Goal: Task Accomplishment & Management: Complete application form

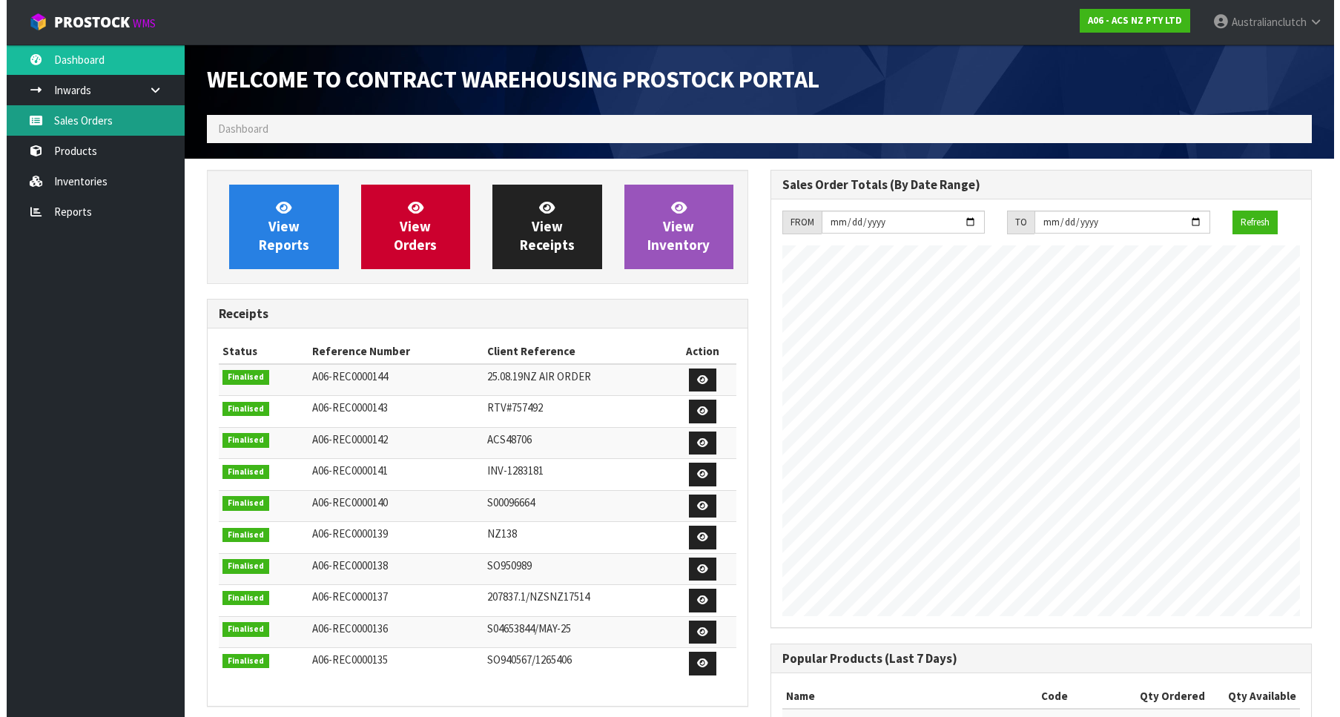
scroll to position [823, 564]
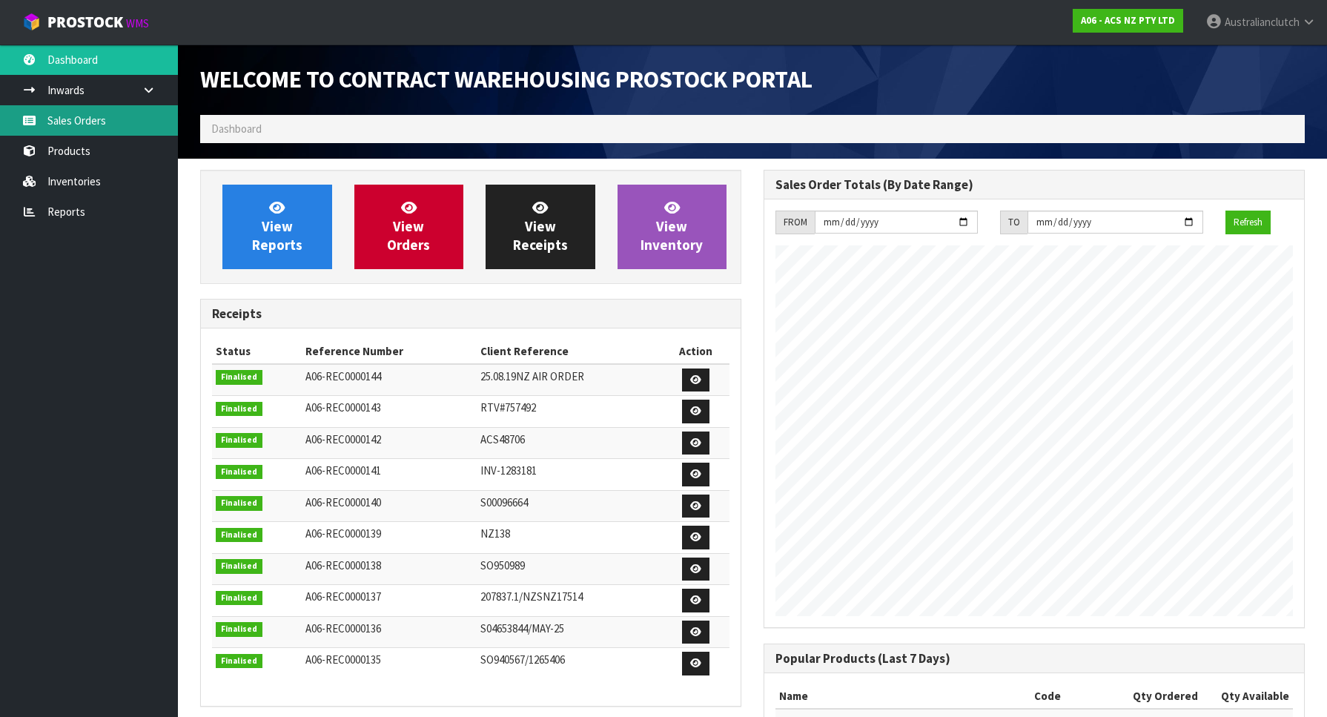
click at [120, 120] on link "Sales Orders" at bounding box center [89, 120] width 178 height 30
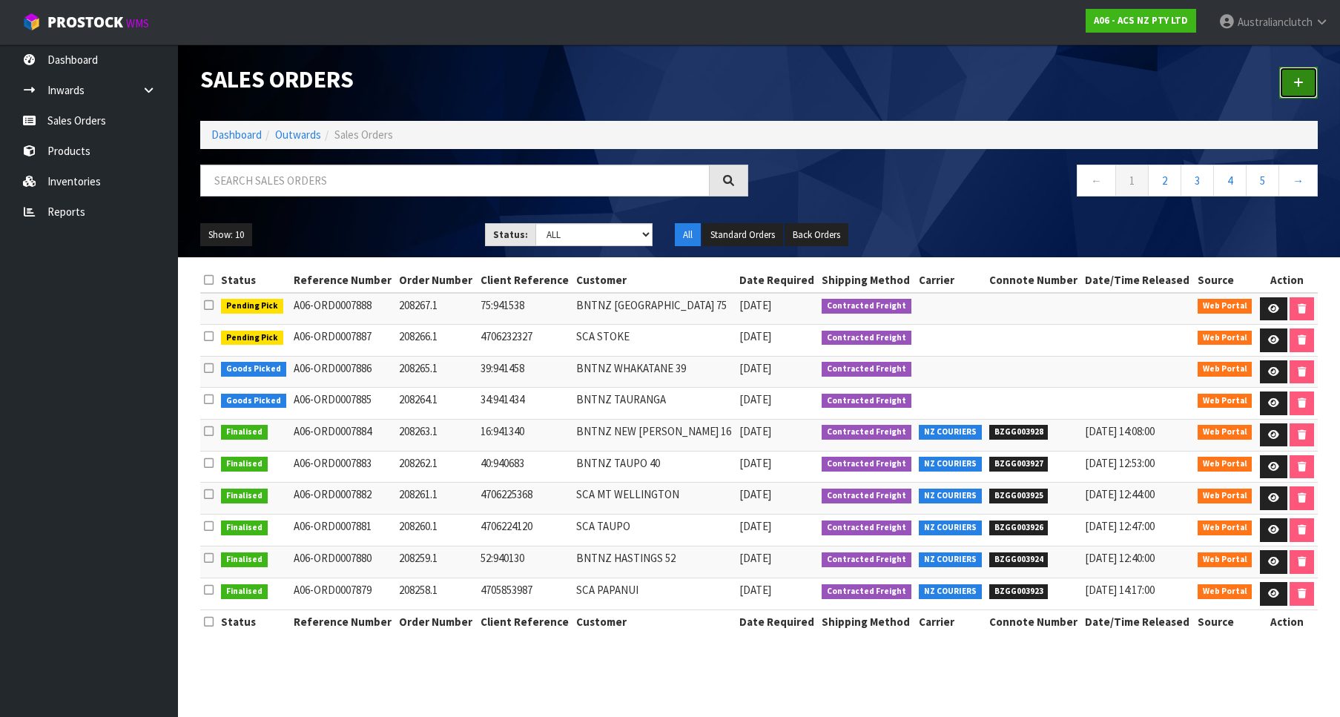
click at [1306, 92] on link at bounding box center [1298, 83] width 39 height 32
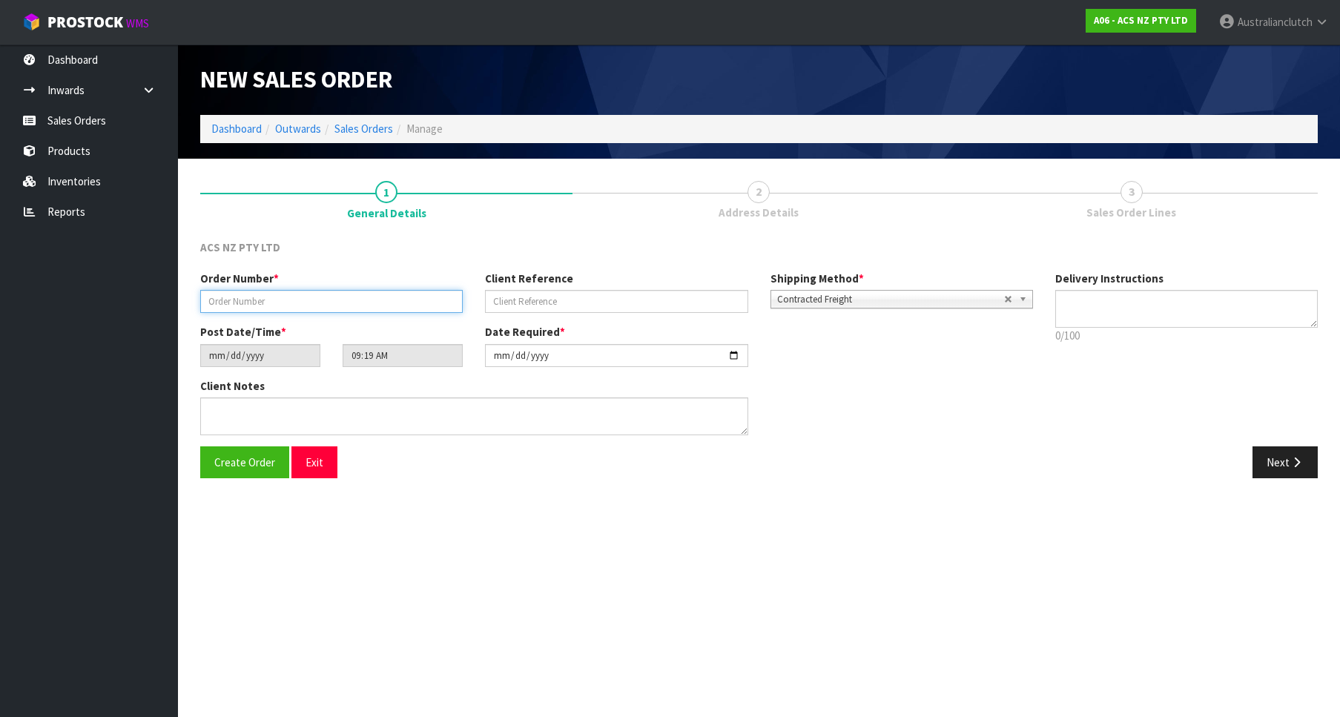
click at [368, 299] on input "text" at bounding box center [331, 301] width 262 height 23
paste input "208268.1"
type input "208268.1"
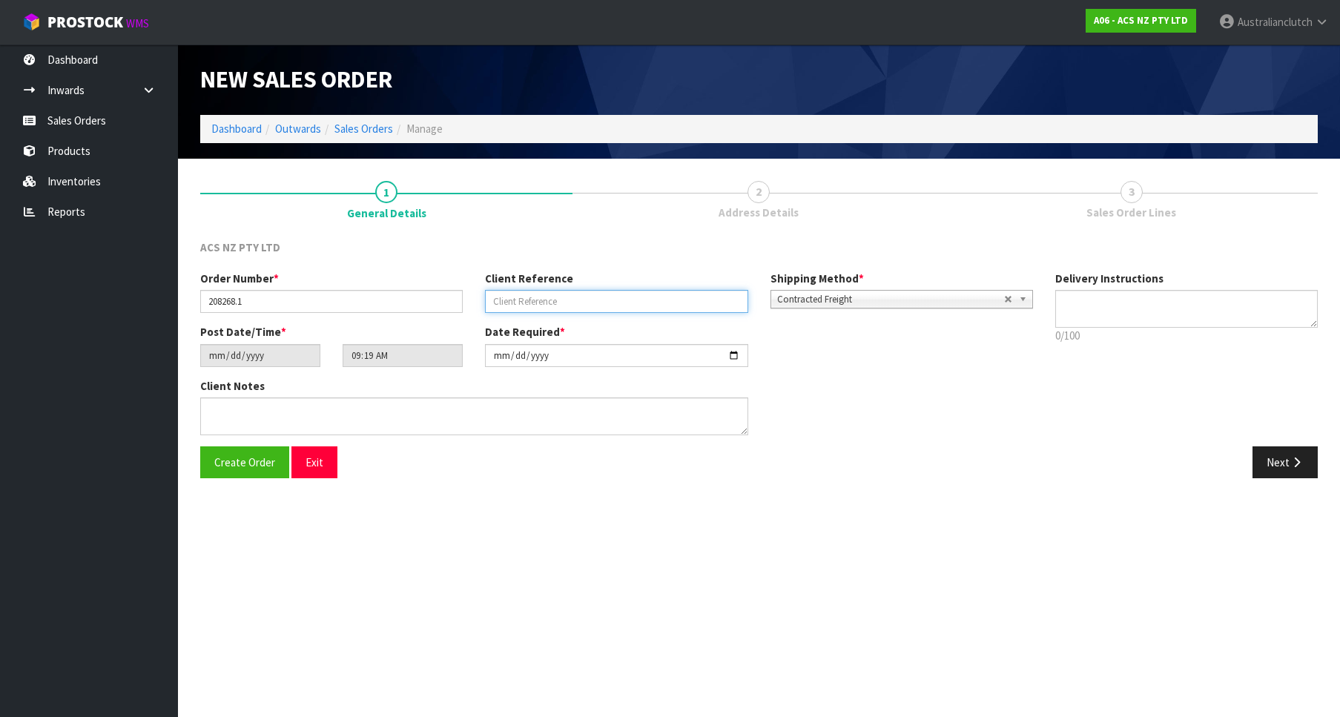
drag, startPoint x: 546, startPoint y: 307, endPoint x: 730, endPoint y: 323, distance: 184.6
click at [544, 307] on input "text" at bounding box center [616, 301] width 262 height 23
paste input "17:941672"
type input "17:941672"
click at [880, 296] on span "Contracted Freight" at bounding box center [890, 300] width 227 height 18
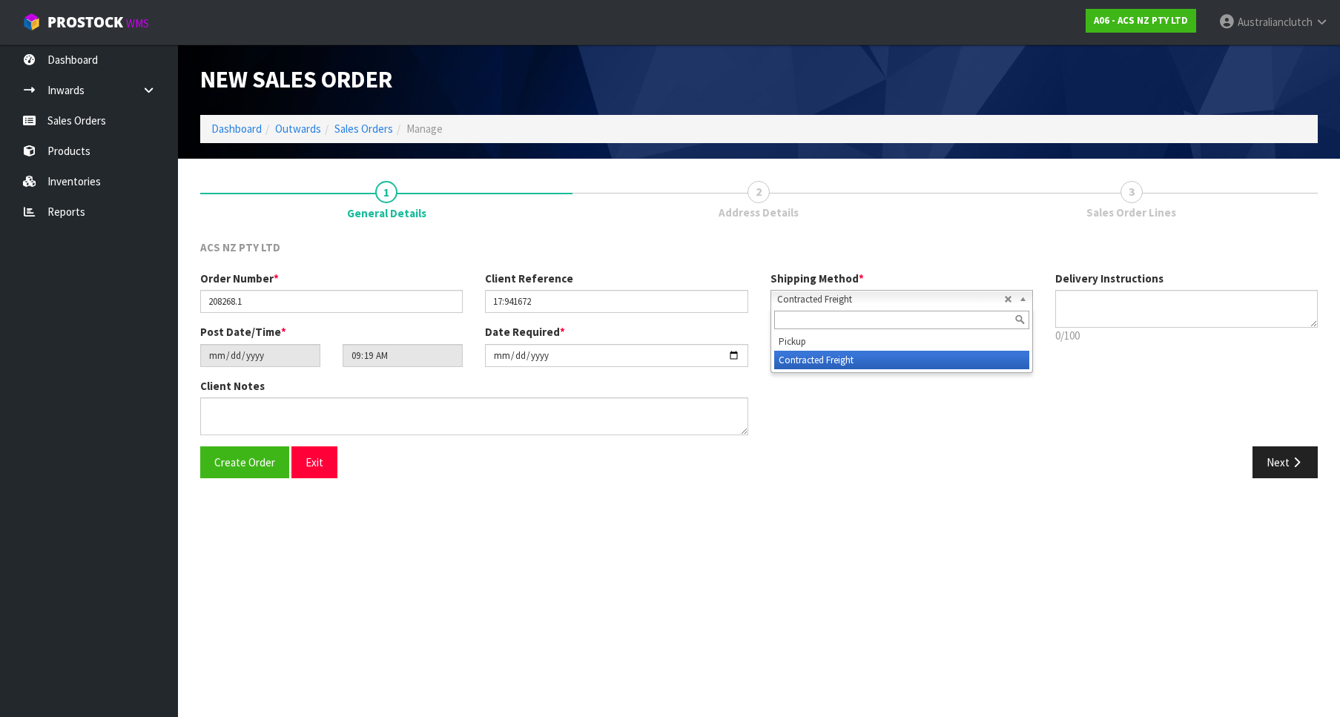
click at [851, 351] on li "Pickup" at bounding box center [901, 341] width 255 height 19
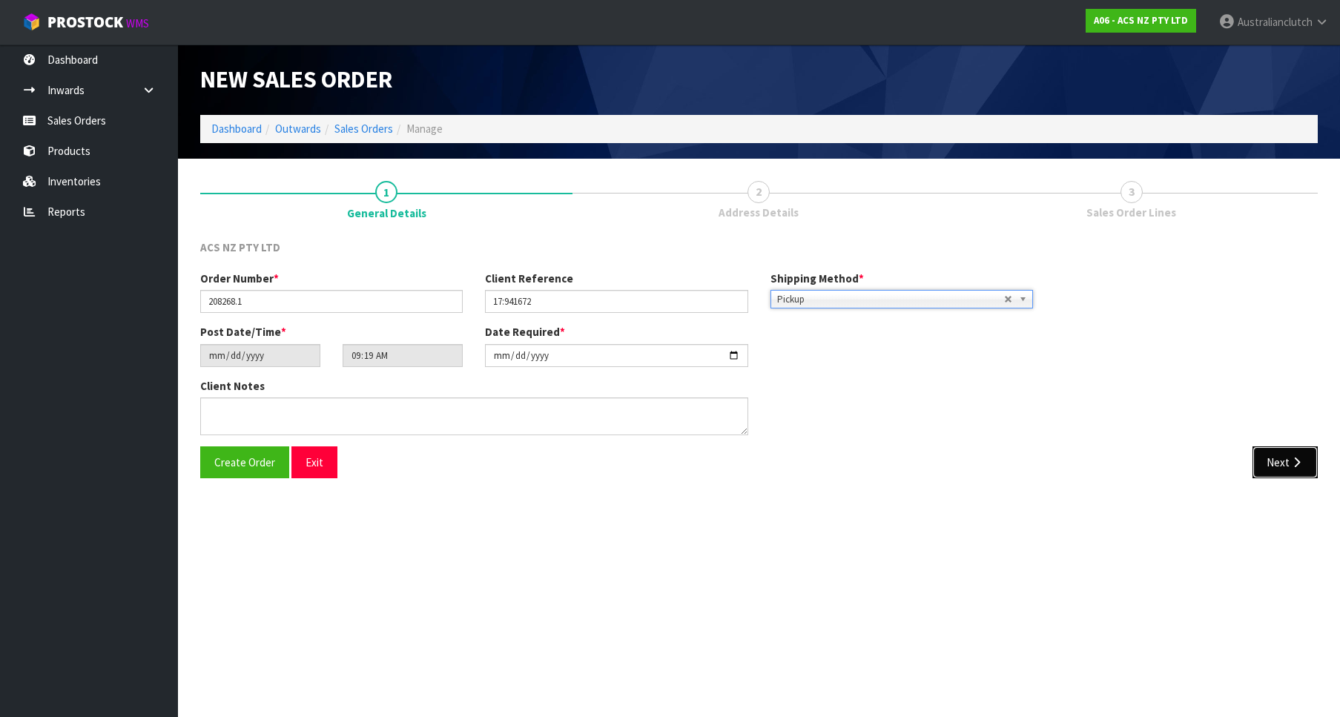
click at [1266, 475] on button "Next" at bounding box center [1284, 462] width 65 height 32
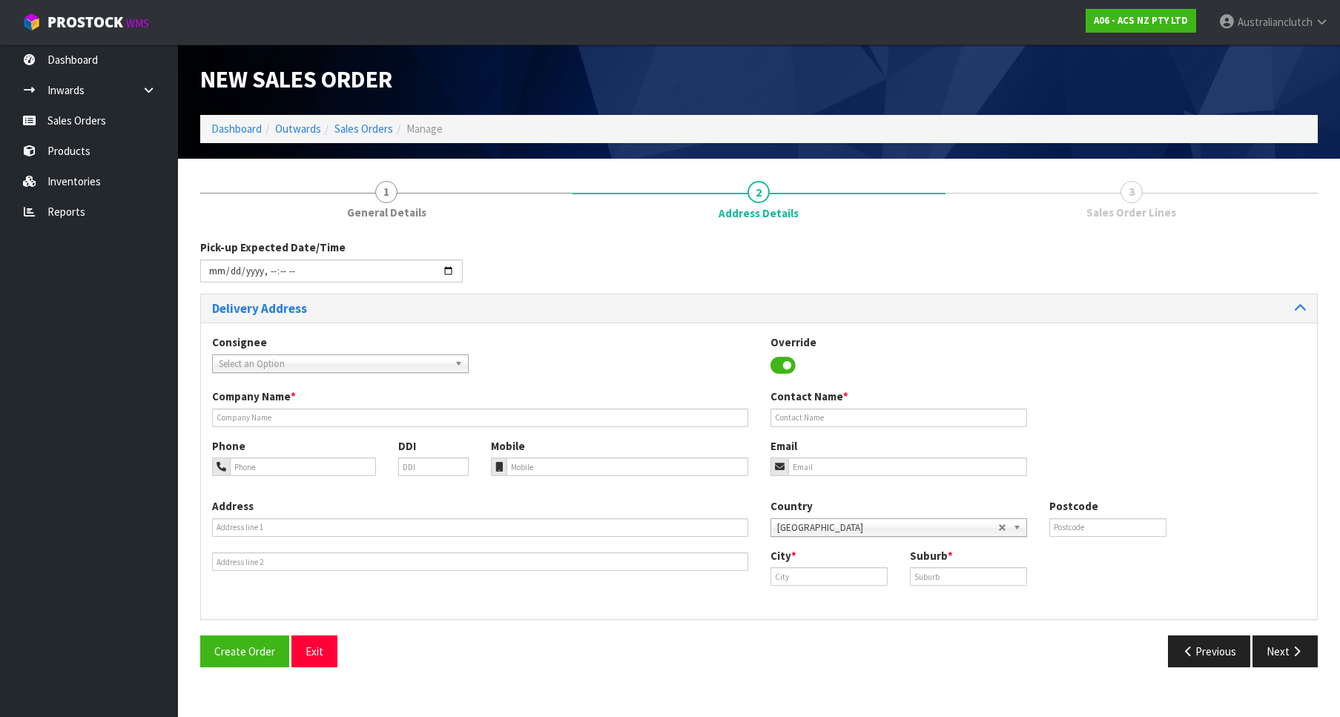
click at [278, 391] on label "Company Name *" at bounding box center [254, 397] width 84 height 16
click at [277, 365] on span "Select an Option" at bounding box center [334, 364] width 230 height 18
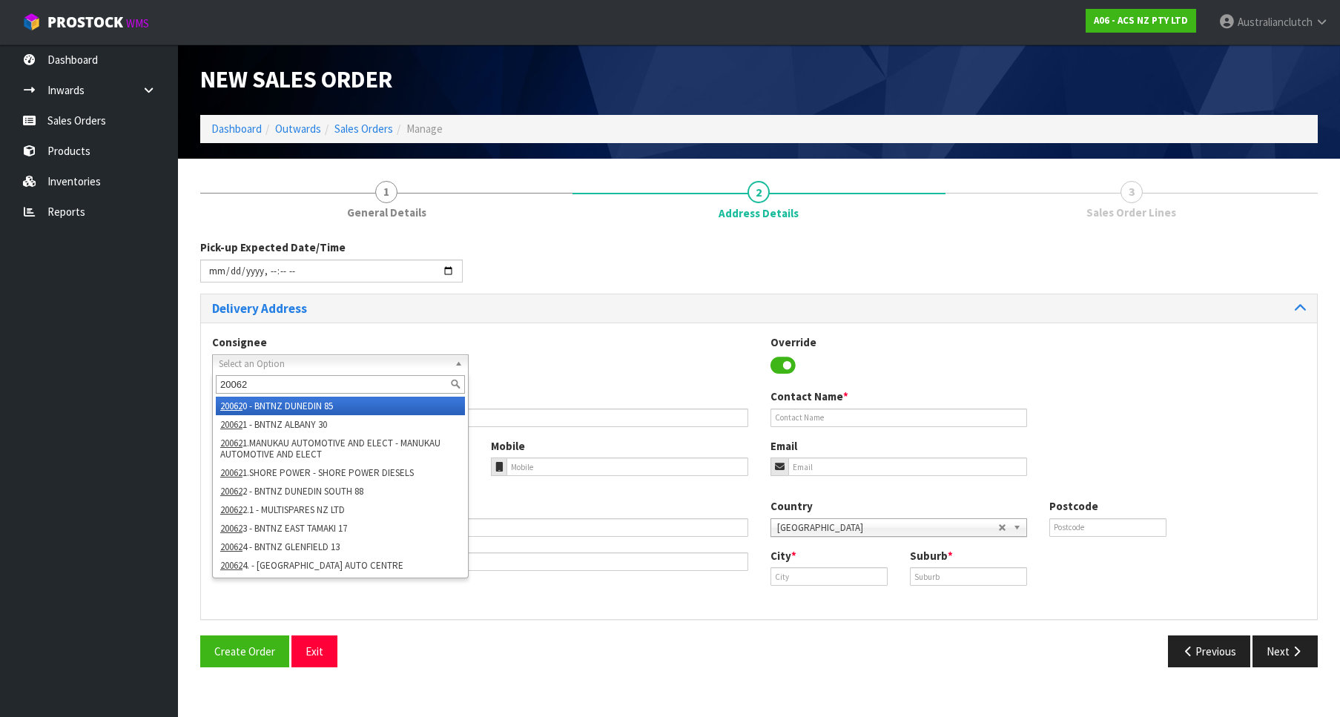
type input "200623"
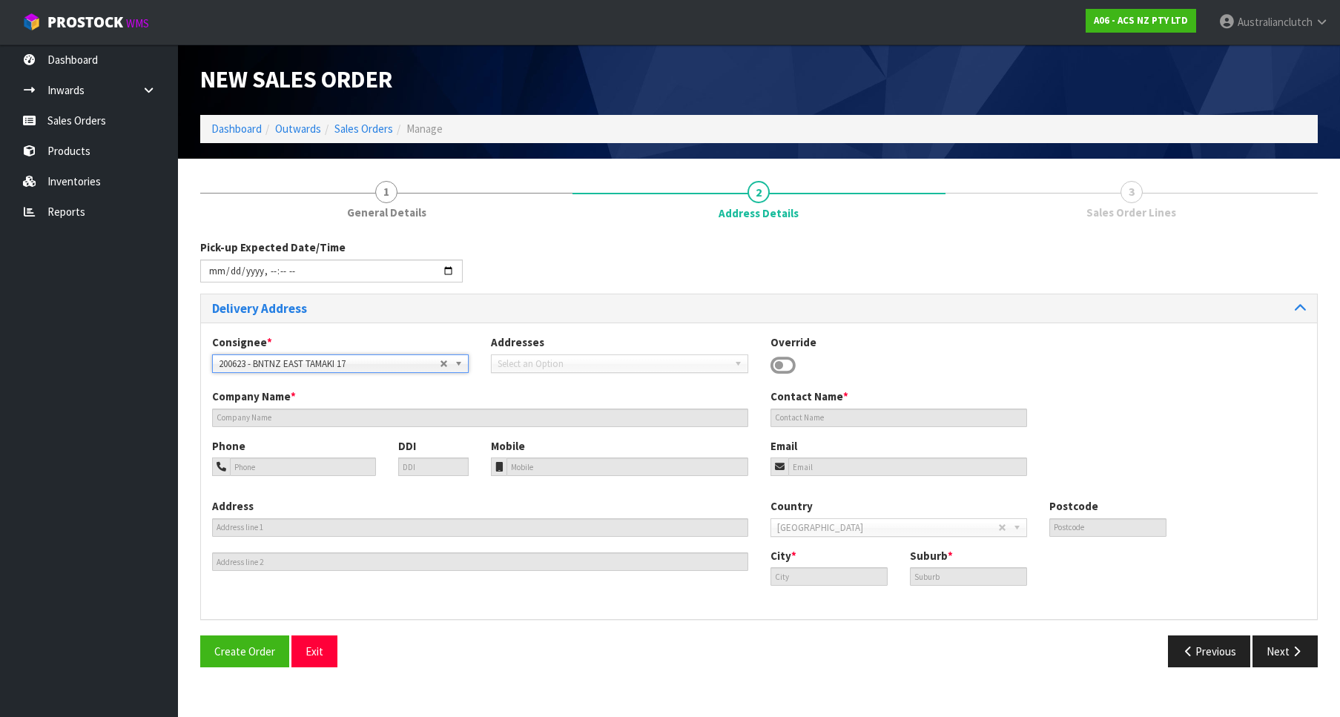
type input "BNTNZ EAST TAMAKI 17"
type input "[STREET_ADDRESS]"
type input "2013"
type input "[GEOGRAPHIC_DATA]"
type input "EAST TAMAKI"
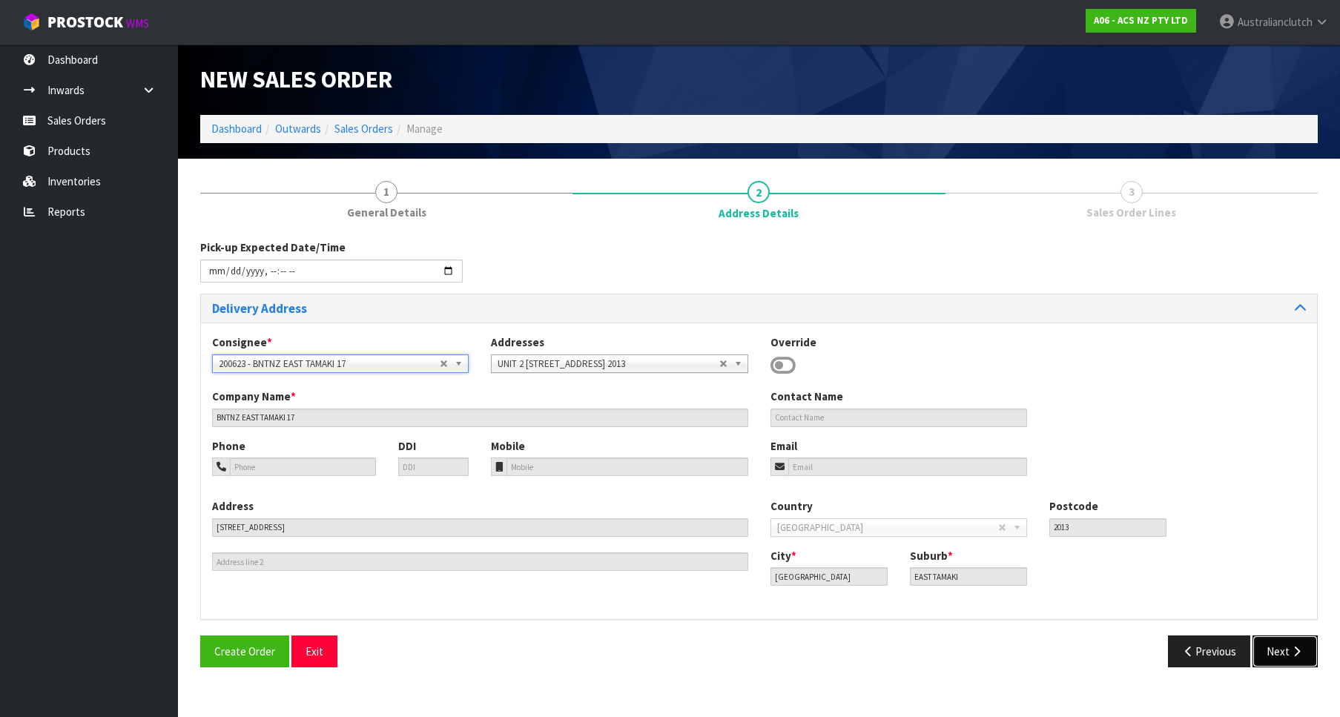
drag, startPoint x: 1300, startPoint y: 661, endPoint x: 1060, endPoint y: 613, distance: 245.0
click at [1300, 663] on button "Next" at bounding box center [1284, 651] width 65 height 32
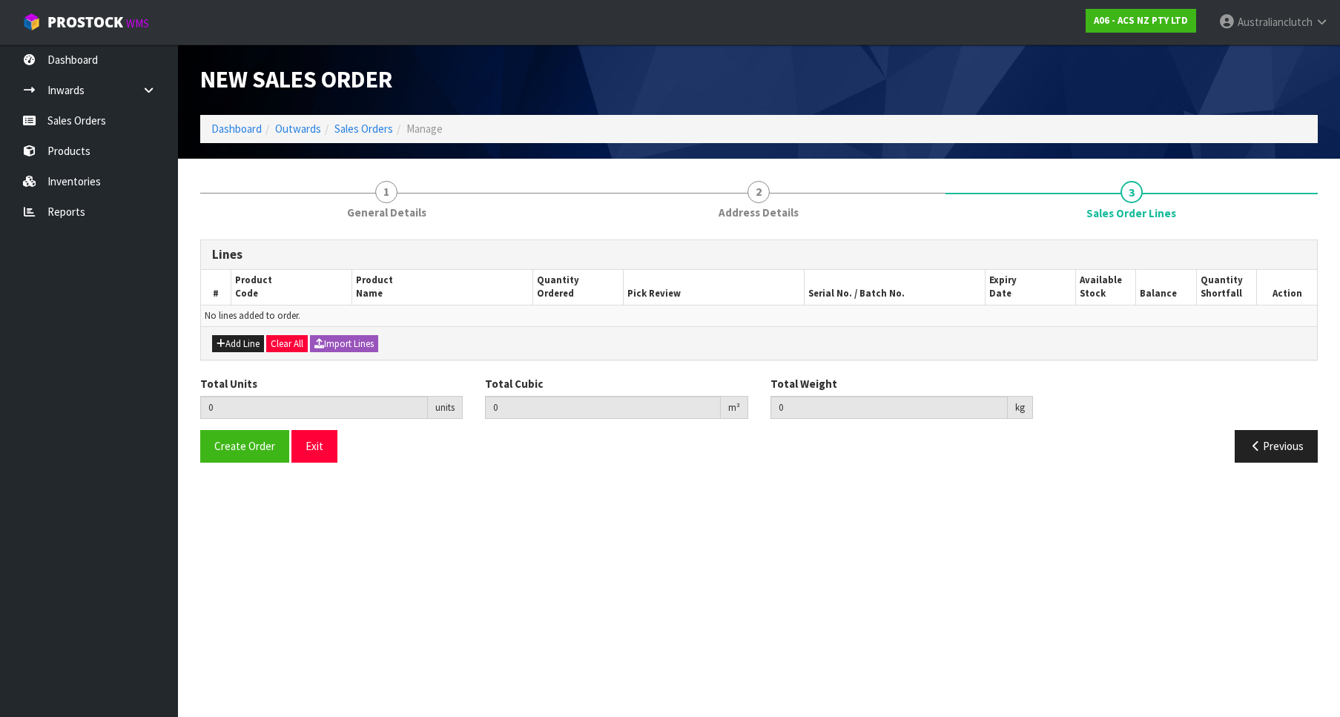
click at [238, 332] on div "Add Line Clear All Import Lines" at bounding box center [759, 342] width 1116 height 33
click at [238, 333] on div "Add Line Clear All Import Lines" at bounding box center [759, 342] width 1116 height 33
click at [250, 333] on div "Add Line Clear All Import Lines" at bounding box center [759, 342] width 1116 height 33
click at [257, 338] on button "Add Line" at bounding box center [238, 344] width 52 height 18
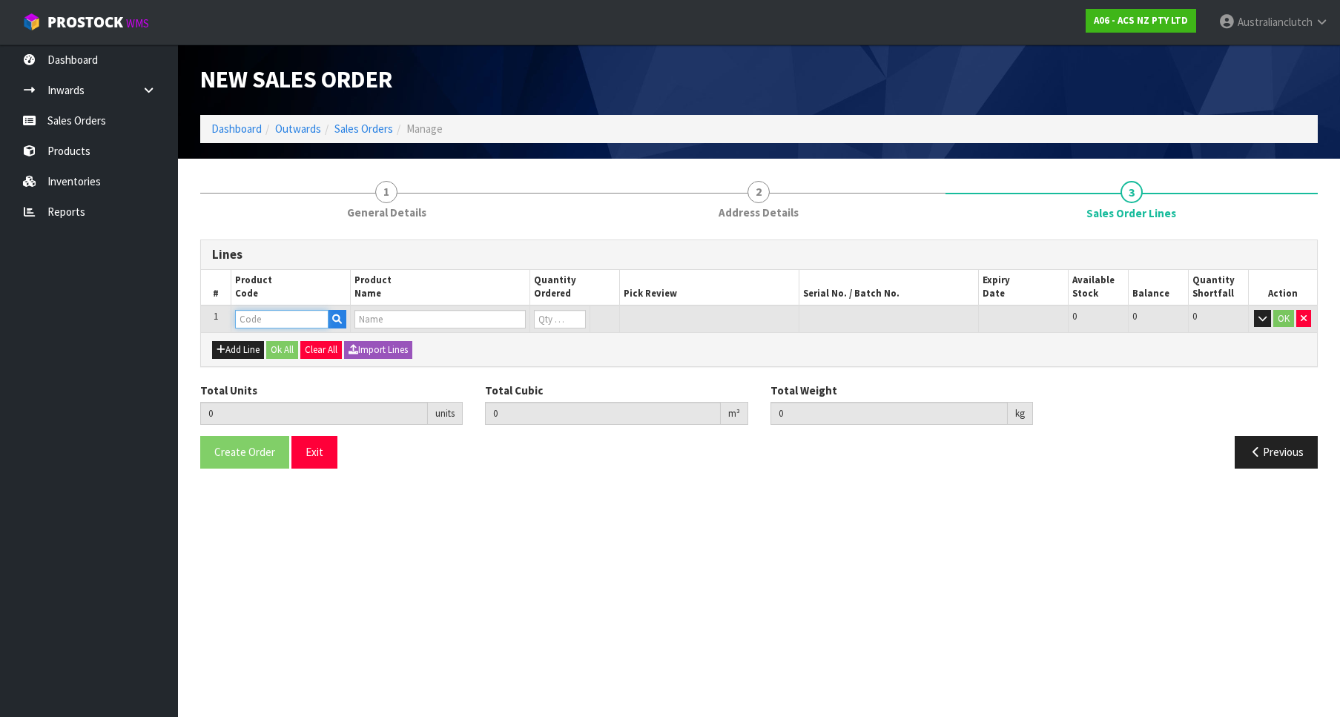
click at [277, 317] on input "text" at bounding box center [281, 319] width 93 height 19
paste input "SCFD003"
type input "SCFD003"
type input "0.000000"
type input "0.000"
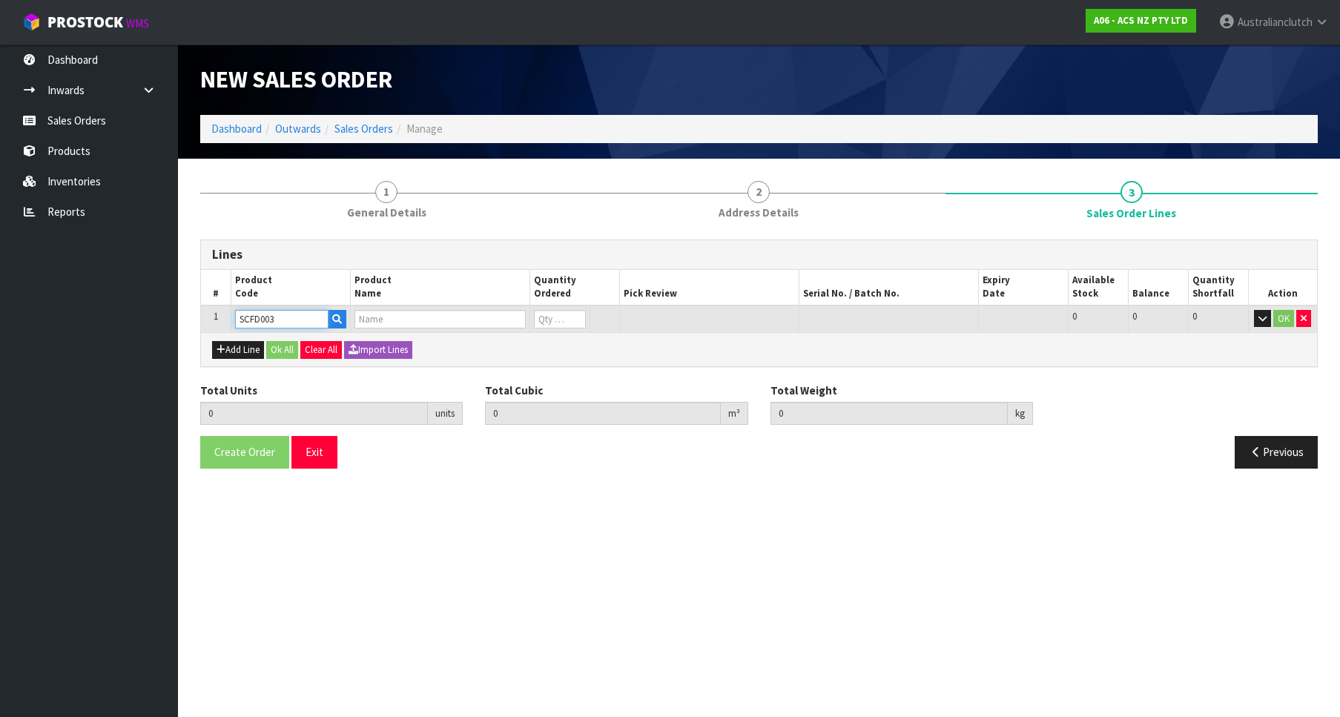
type input "CLUTCH S/CYL TRANSIT 20.64MM (13/16")"
type input "0"
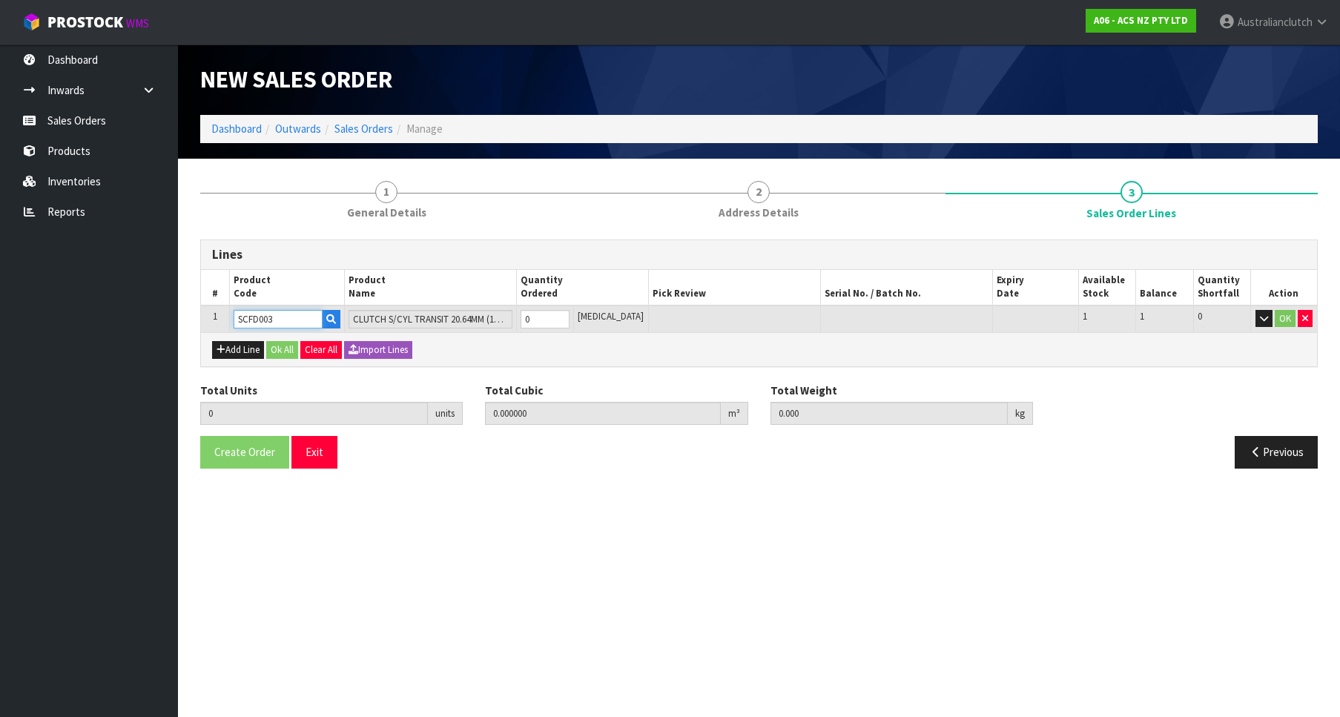
type input "1"
type input "0.002981"
type input "0.6"
type input "1"
click at [569, 317] on input "1" at bounding box center [545, 319] width 49 height 19
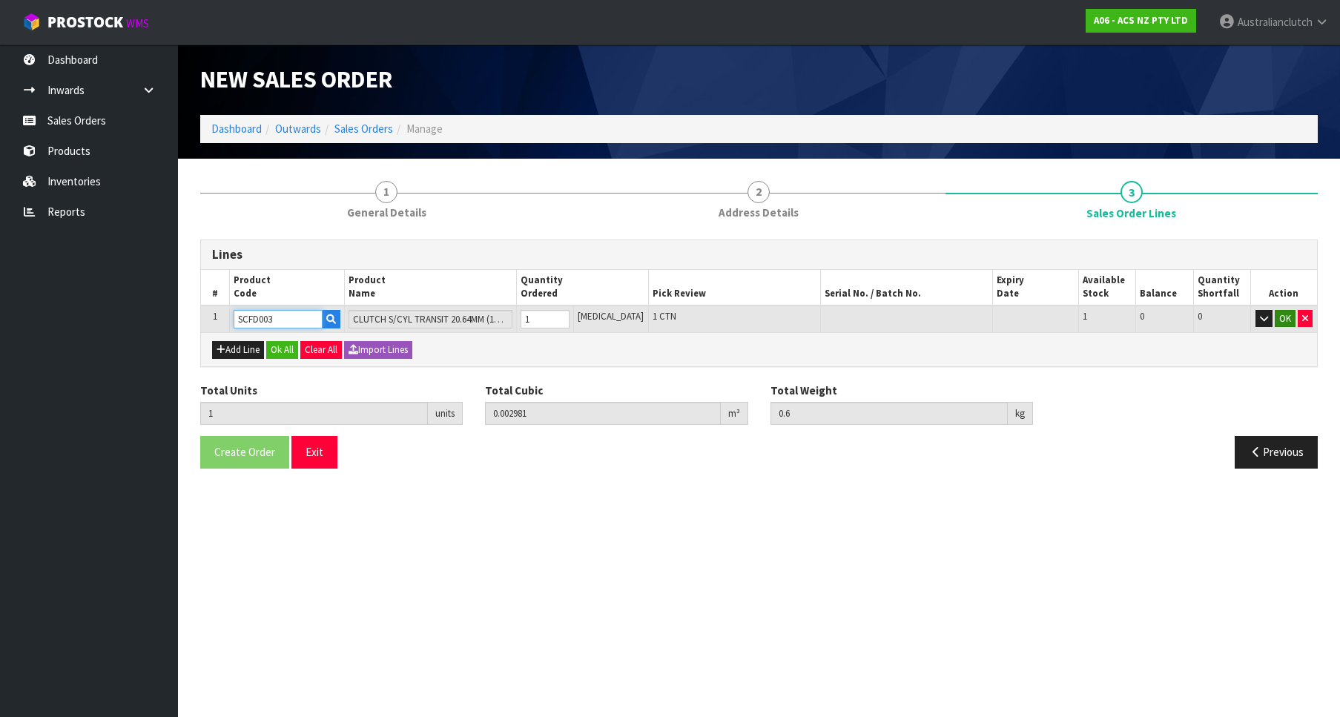
type input "SCFD003"
click at [1278, 326] on button "OK" at bounding box center [1285, 319] width 21 height 18
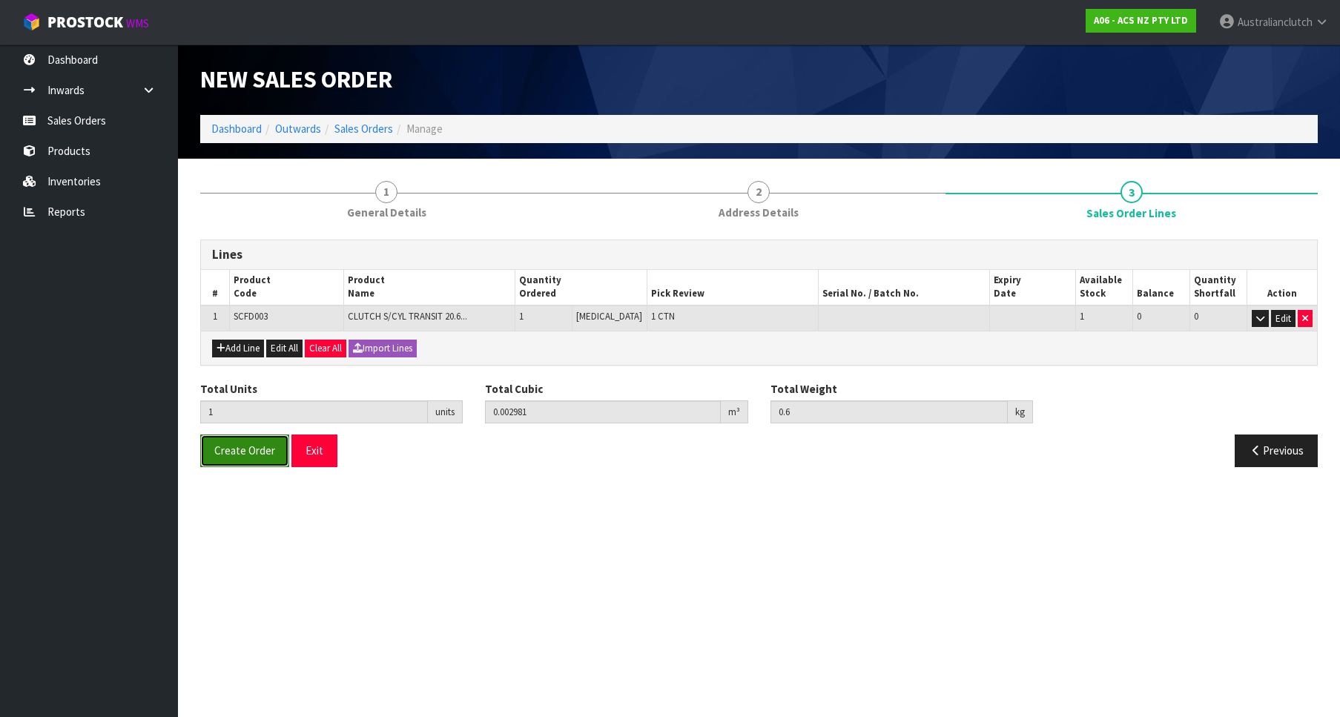
click at [257, 451] on span "Create Order" at bounding box center [244, 450] width 61 height 14
